Goal: Information Seeking & Learning: Learn about a topic

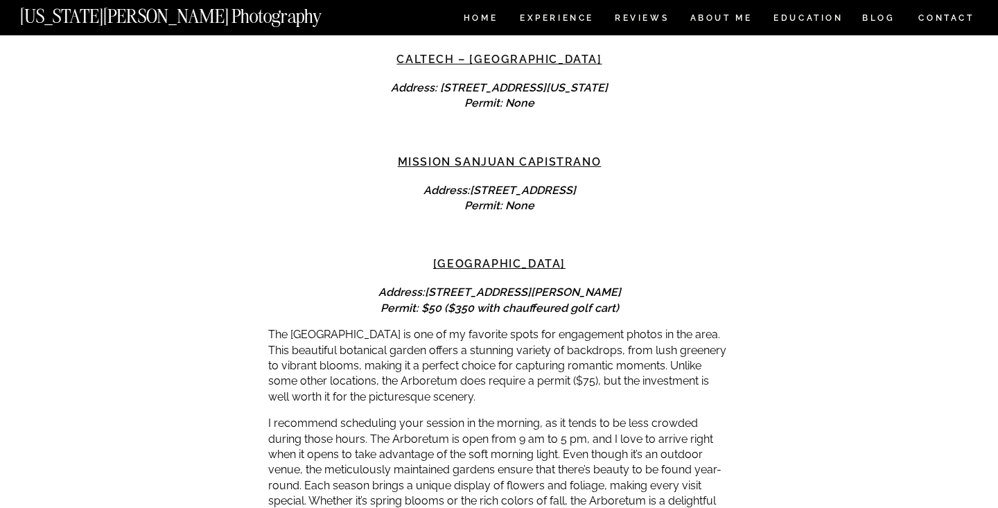
scroll to position [3713, 0]
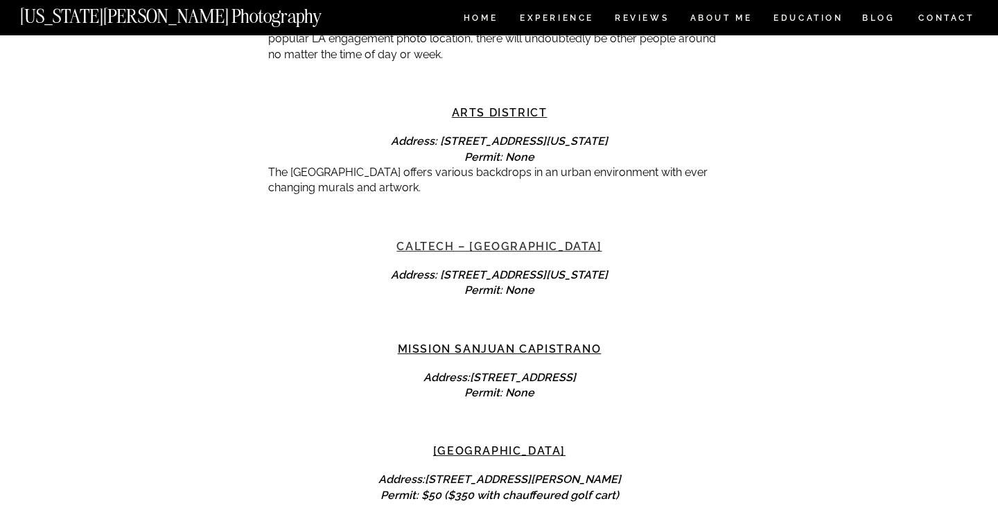
click at [515, 240] on link "Caltech – [GEOGRAPHIC_DATA]" at bounding box center [498, 246] width 205 height 13
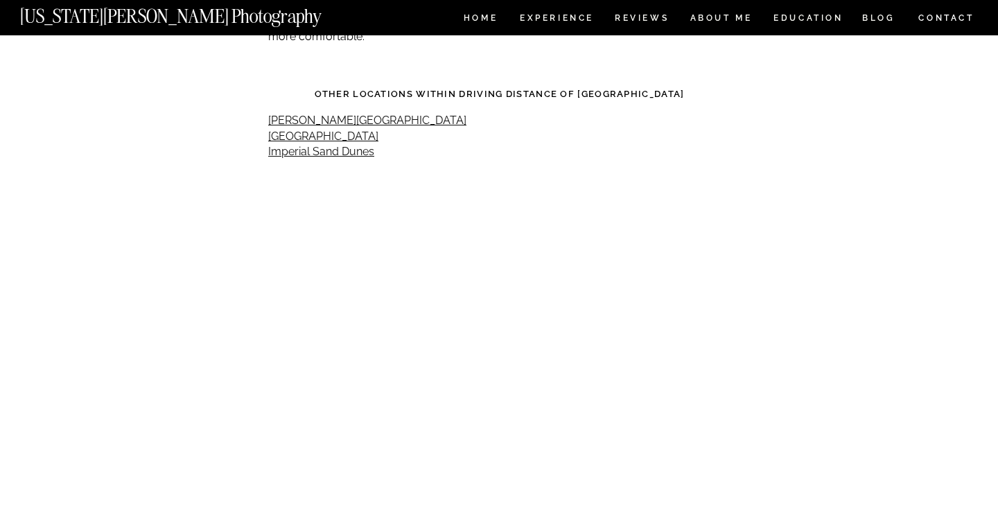
scroll to position [6448, 0]
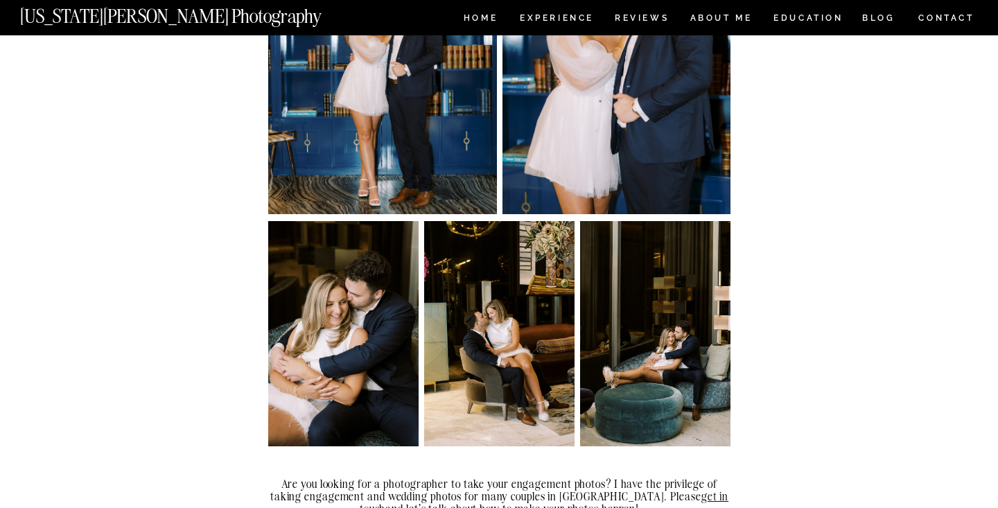
click at [431, 333] on img at bounding box center [499, 333] width 150 height 225
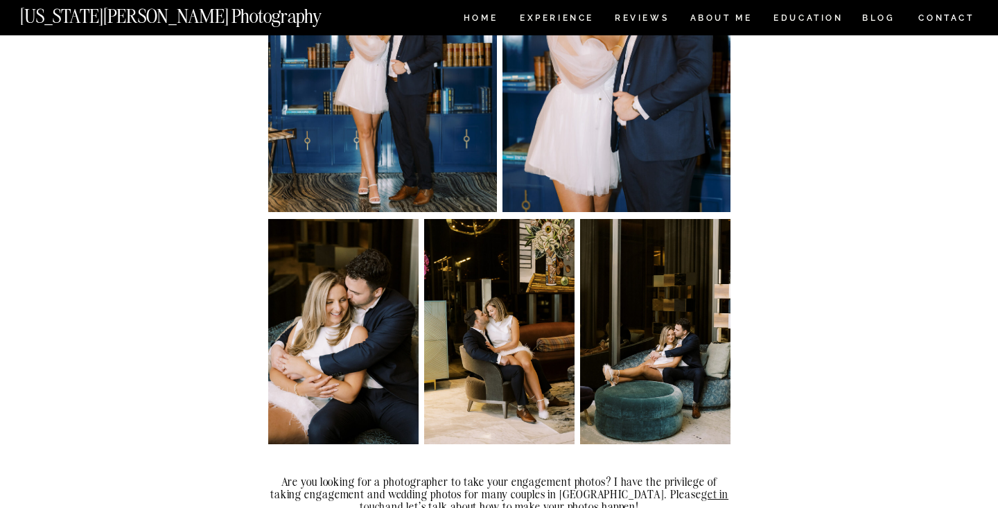
scroll to position [8065, 0]
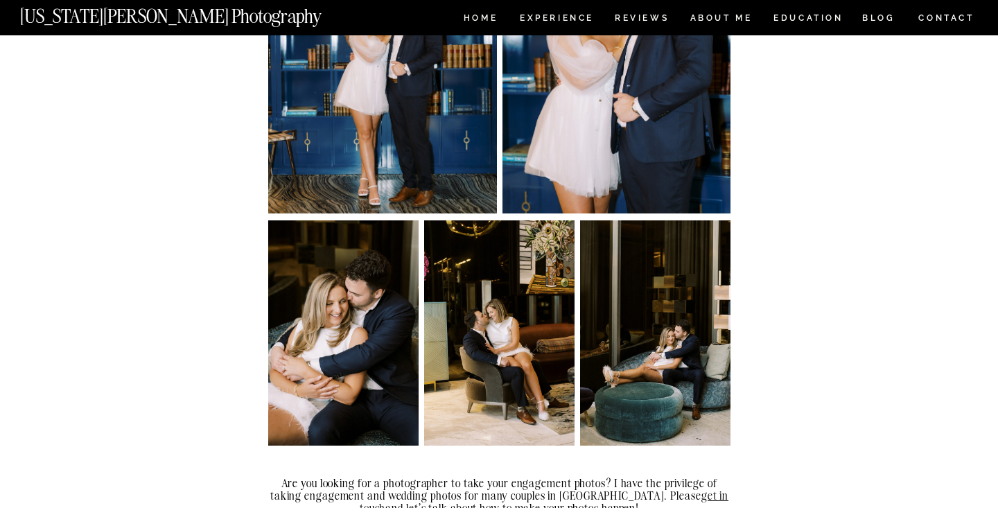
click at [497, 360] on img at bounding box center [499, 332] width 150 height 225
click at [335, 332] on img at bounding box center [343, 332] width 150 height 225
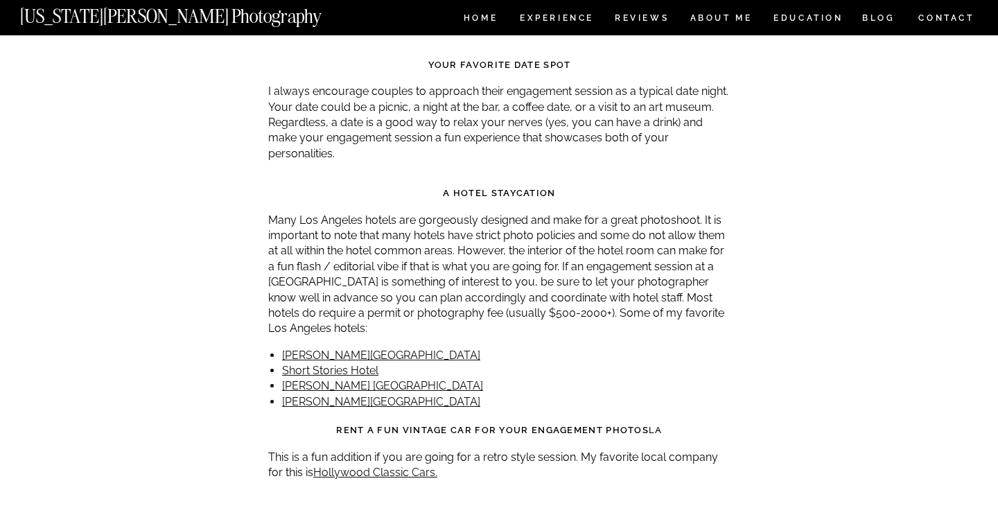
scroll to position [5818, 0]
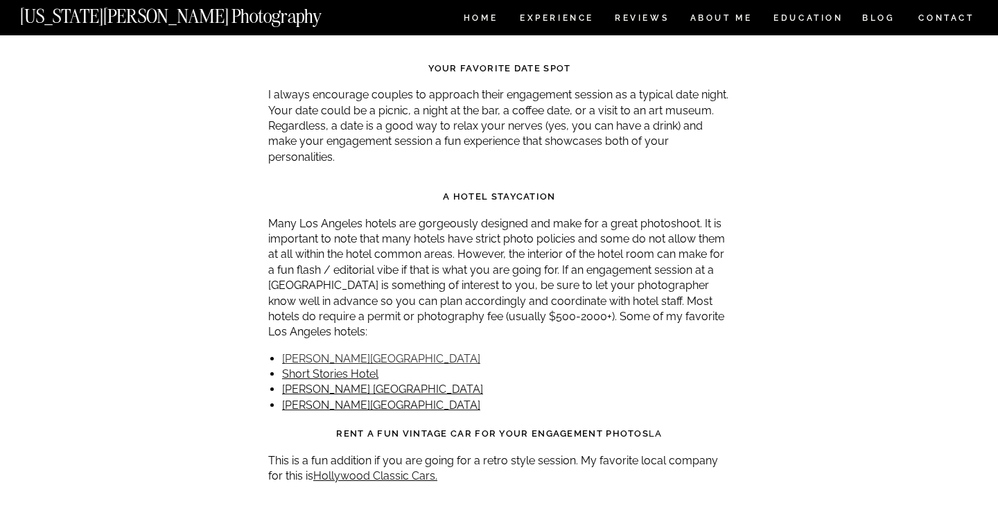
click at [329, 352] on link "[PERSON_NAME][GEOGRAPHIC_DATA]" at bounding box center [381, 358] width 198 height 13
click at [326, 367] on link "Short Stories Hotel" at bounding box center [330, 373] width 96 height 13
click at [329, 382] on link "[PERSON_NAME] [GEOGRAPHIC_DATA]" at bounding box center [382, 388] width 201 height 13
click at [347, 398] on link "[PERSON_NAME][GEOGRAPHIC_DATA]" at bounding box center [381, 404] width 198 height 13
